Goal: Task Accomplishment & Management: Use online tool/utility

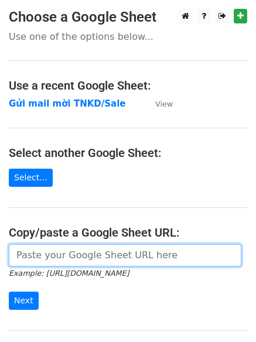
click at [96, 254] on input "url" at bounding box center [125, 255] width 232 height 22
paste input "[URL][DOMAIN_NAME][PERSON_NAME]"
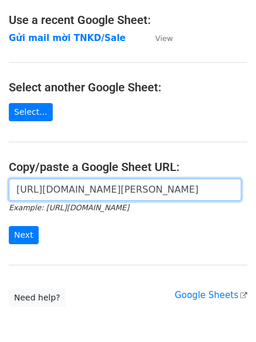
scroll to position [71, 0]
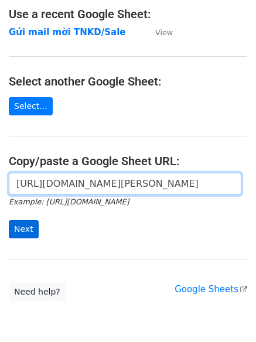
type input "[URL][DOMAIN_NAME][PERSON_NAME]"
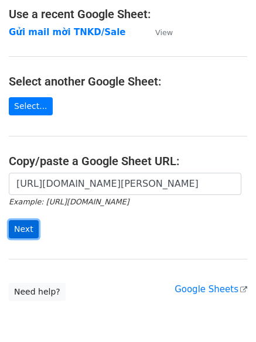
click at [28, 237] on input "Next" at bounding box center [24, 229] width 30 height 18
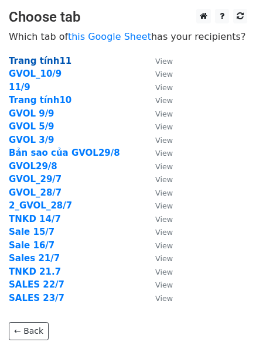
click at [53, 58] on strong "Trang tính11" at bounding box center [40, 61] width 63 height 11
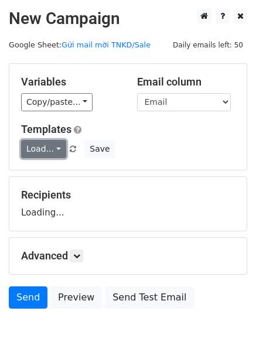
click at [52, 153] on link "Load..." at bounding box center [43, 149] width 45 height 18
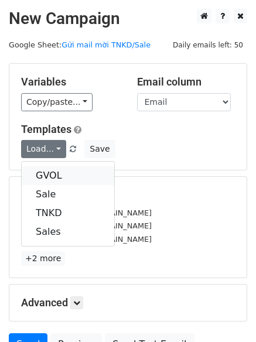
click at [52, 173] on link "GVOL" at bounding box center [68, 175] width 92 height 19
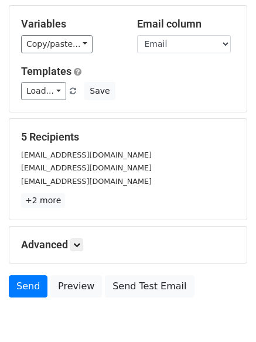
scroll to position [113, 0]
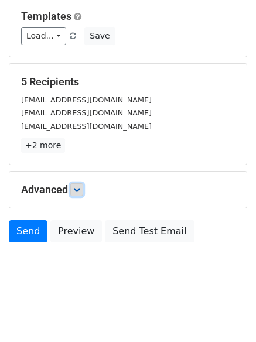
click at [80, 192] on icon at bounding box center [76, 189] width 7 height 7
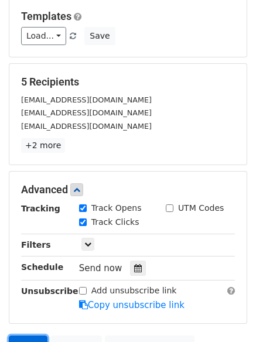
click at [32, 338] on link "Send" at bounding box center [28, 346] width 39 height 22
